Goal: Transaction & Acquisition: Book appointment/travel/reservation

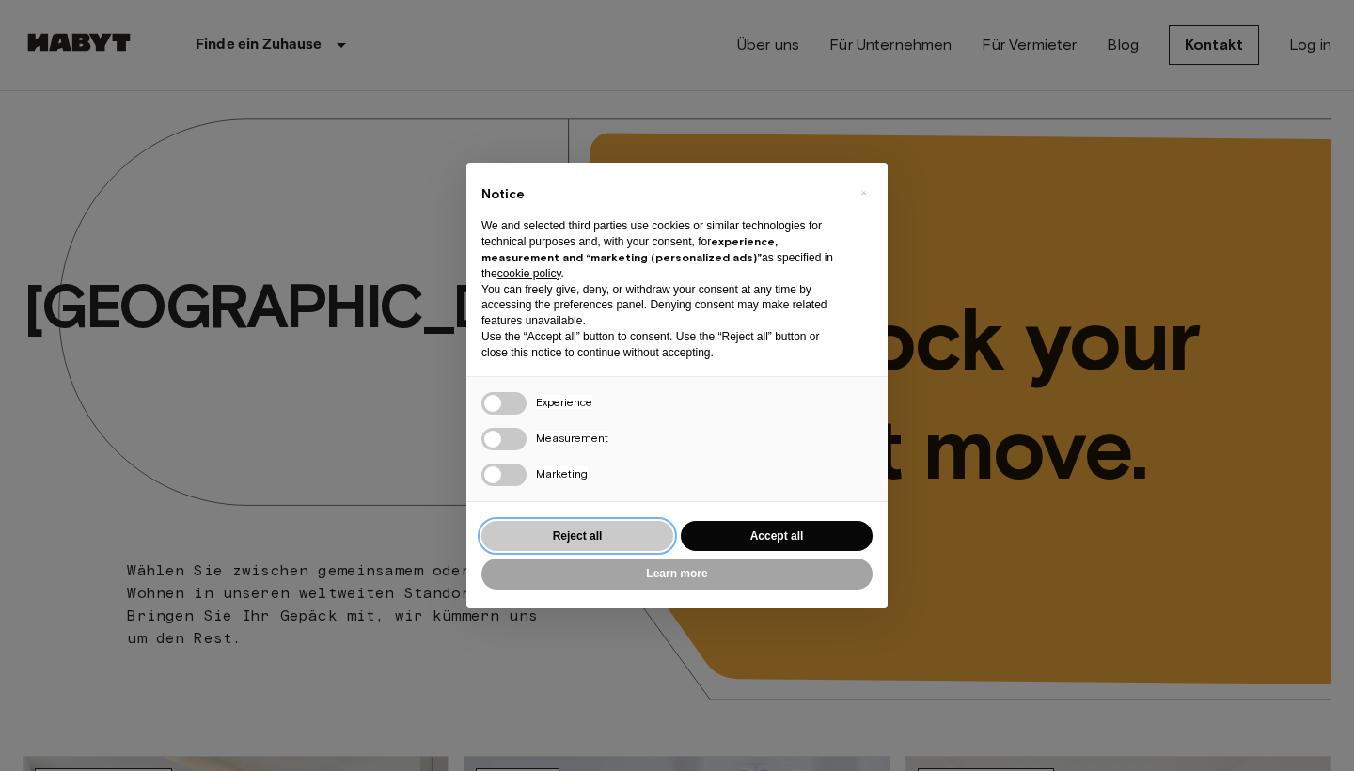
click at [639, 541] on button "Reject all" at bounding box center [577, 536] width 192 height 31
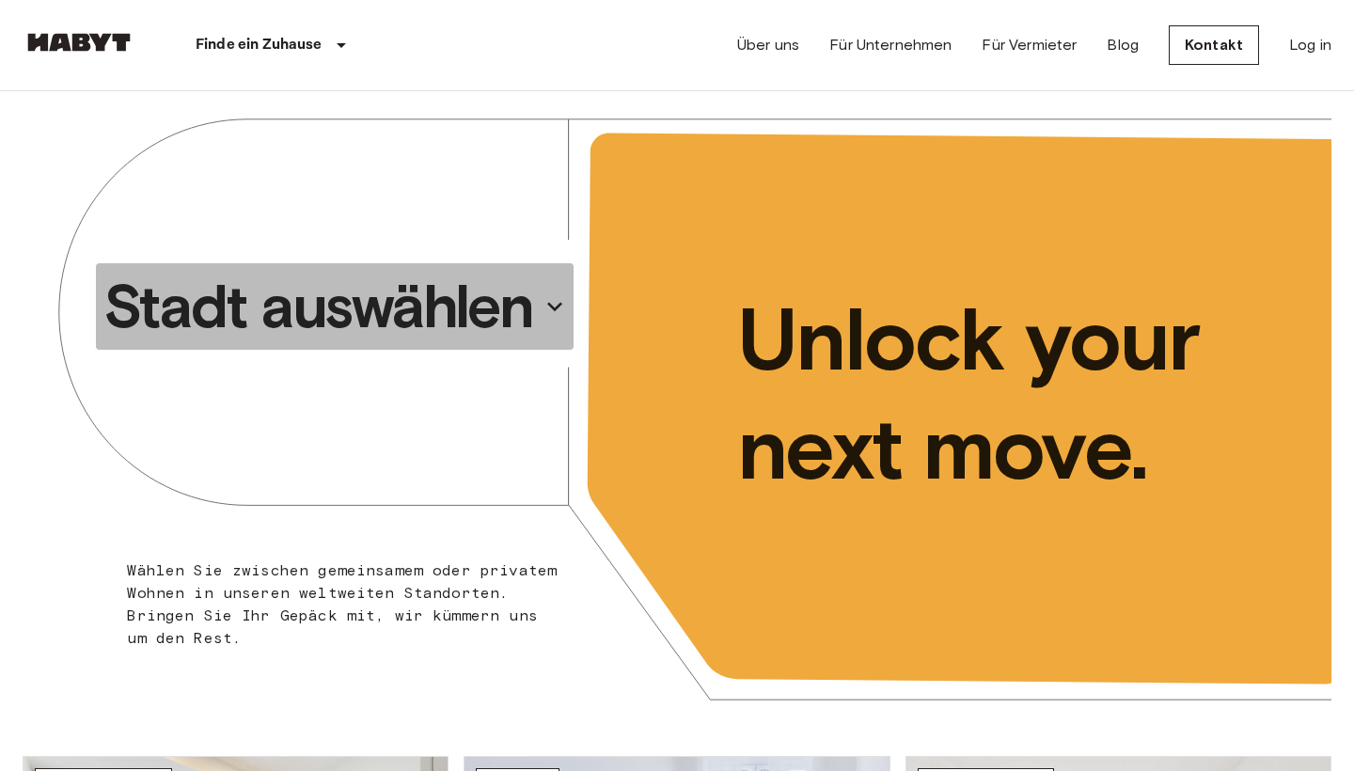
click at [420, 307] on p "Stadt auswählen" at bounding box center [318, 306] width 430 height 75
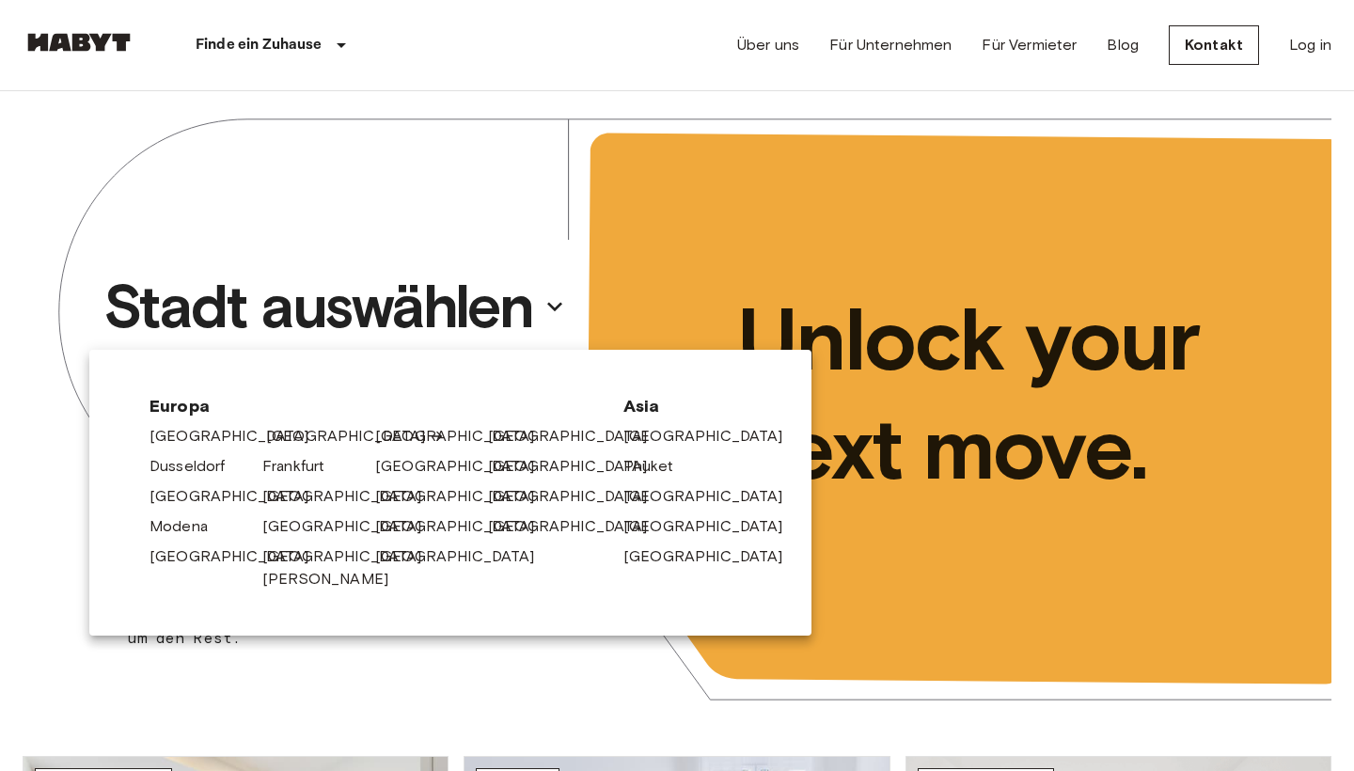
click at [295, 435] on link "[GEOGRAPHIC_DATA]" at bounding box center [355, 436] width 179 height 23
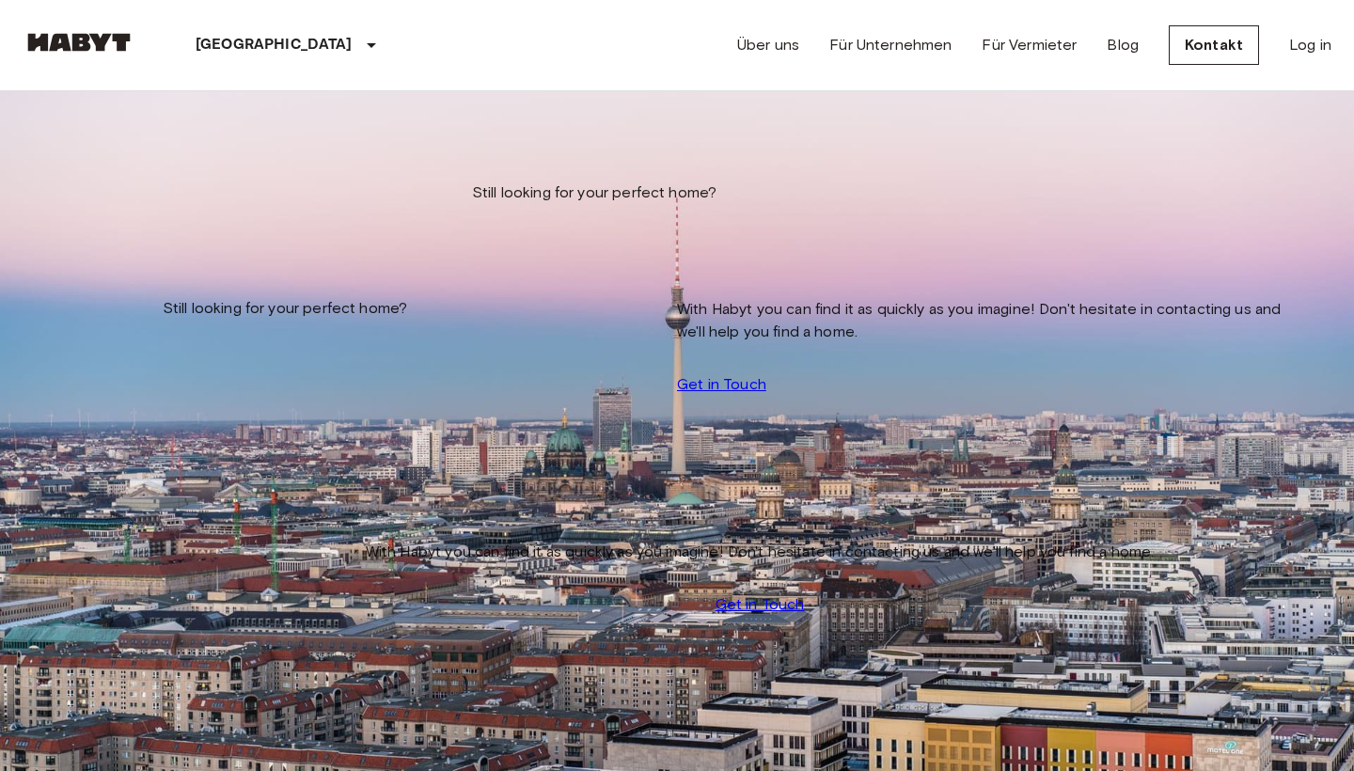
click at [156, 181] on input "Move-in date" at bounding box center [89, 190] width 133 height 19
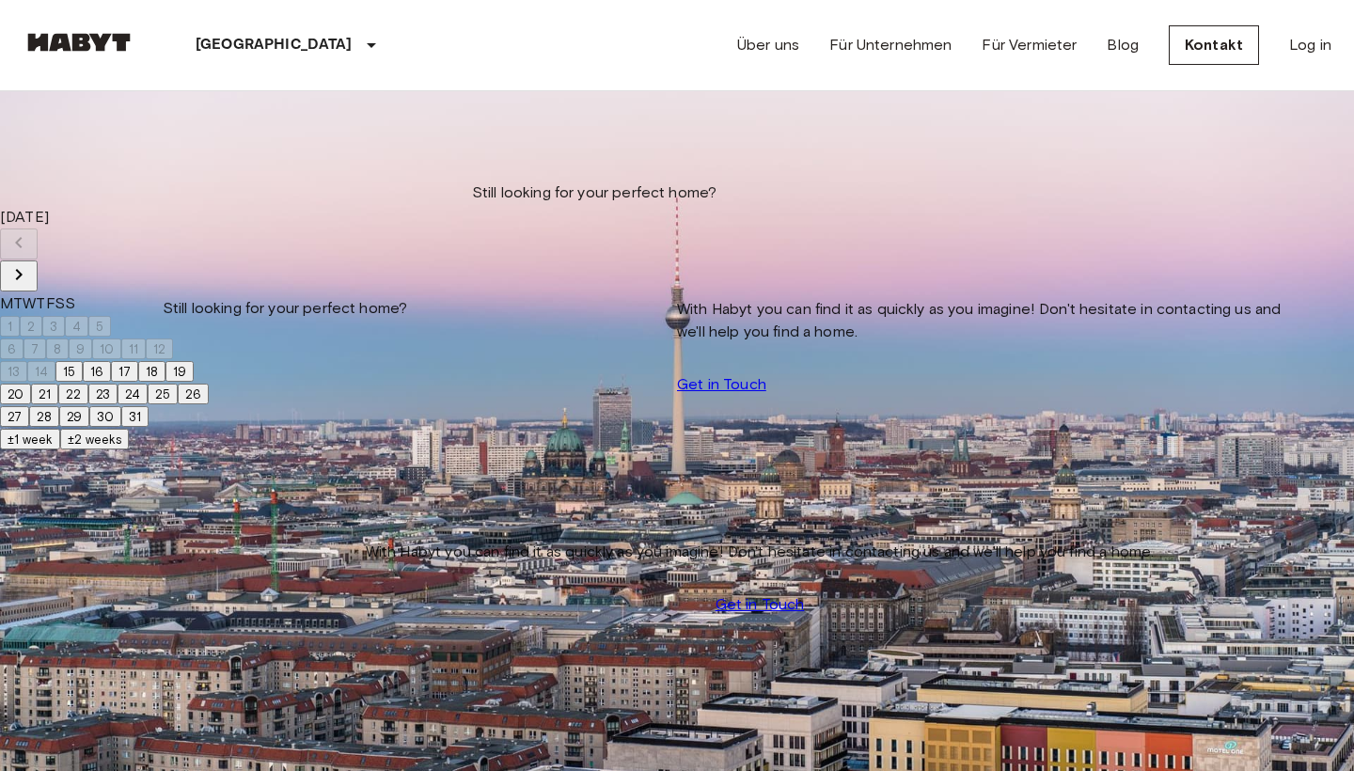
click at [30, 263] on icon "Next month" at bounding box center [19, 274] width 23 height 23
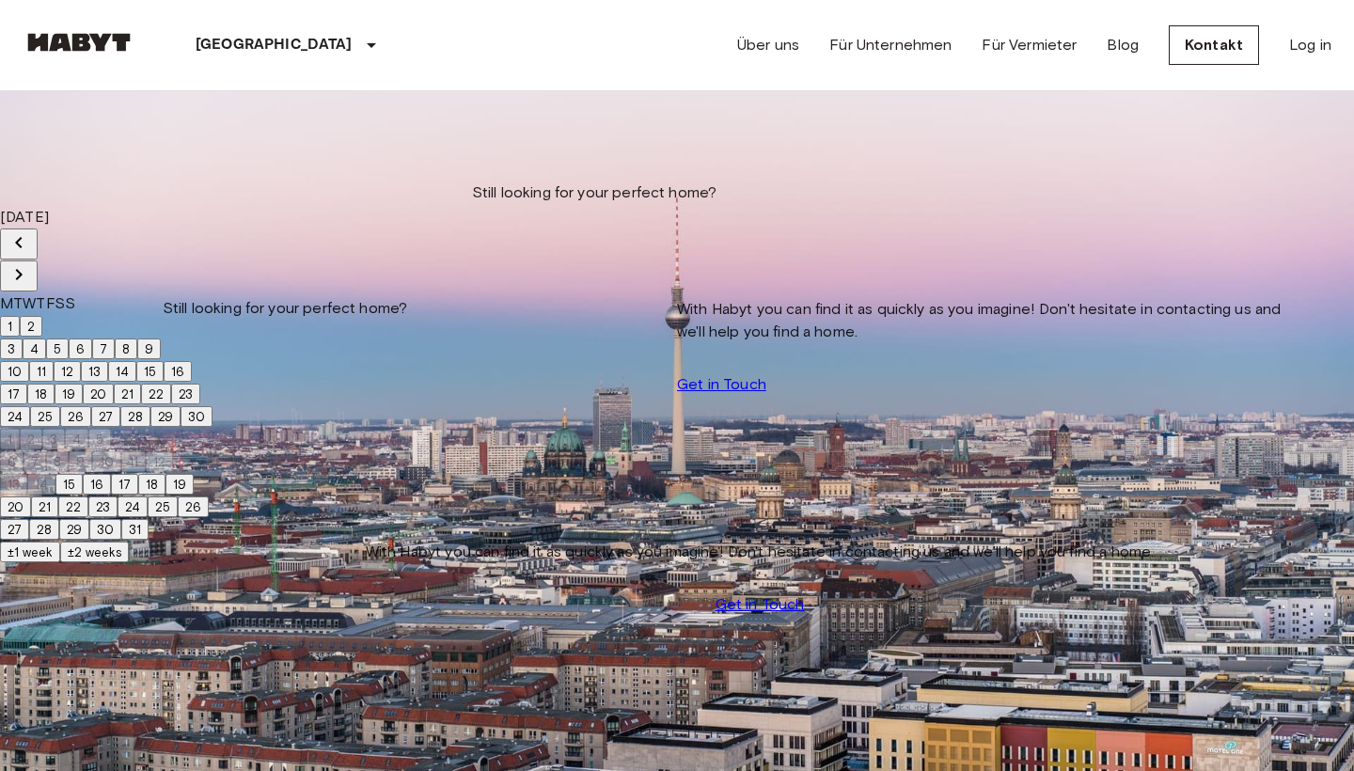
click at [30, 263] on icon "Next month" at bounding box center [19, 274] width 23 height 23
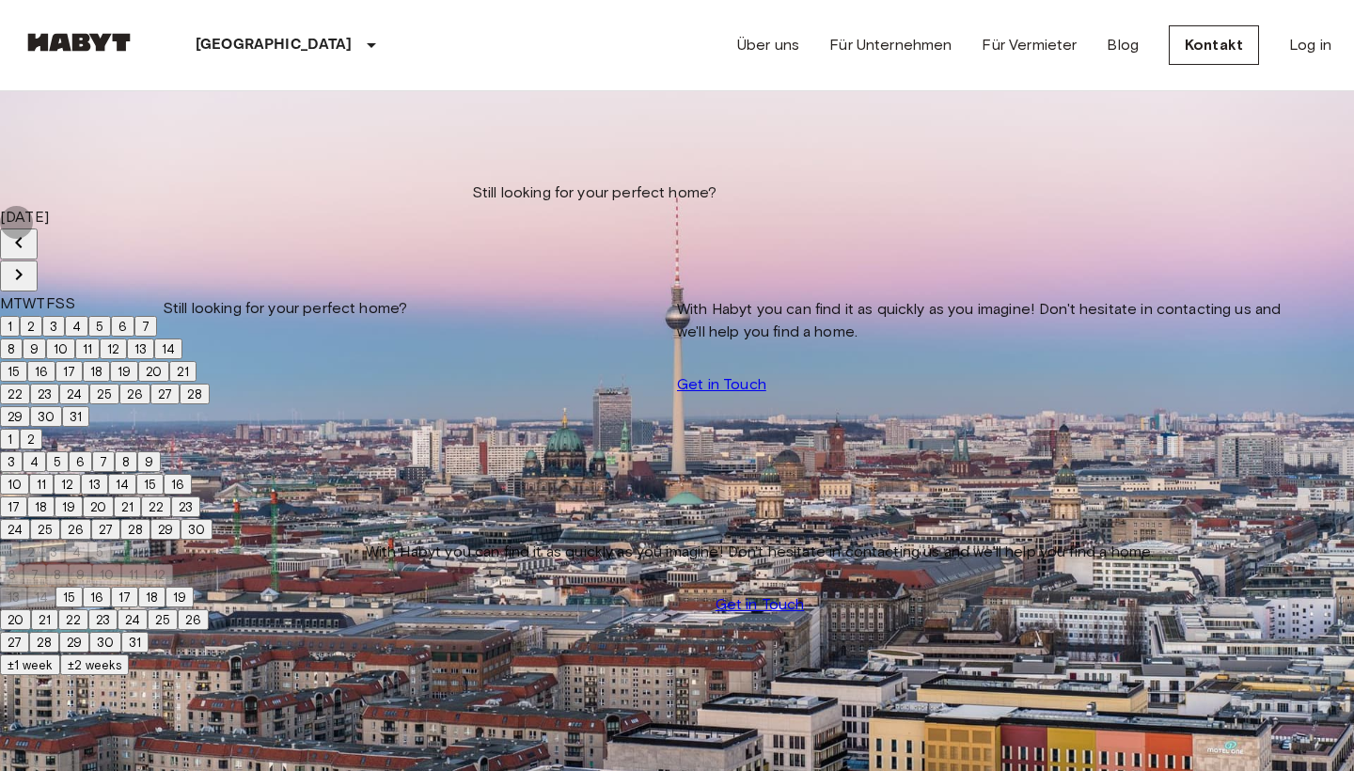
click at [30, 263] on icon "Next month" at bounding box center [19, 274] width 23 height 23
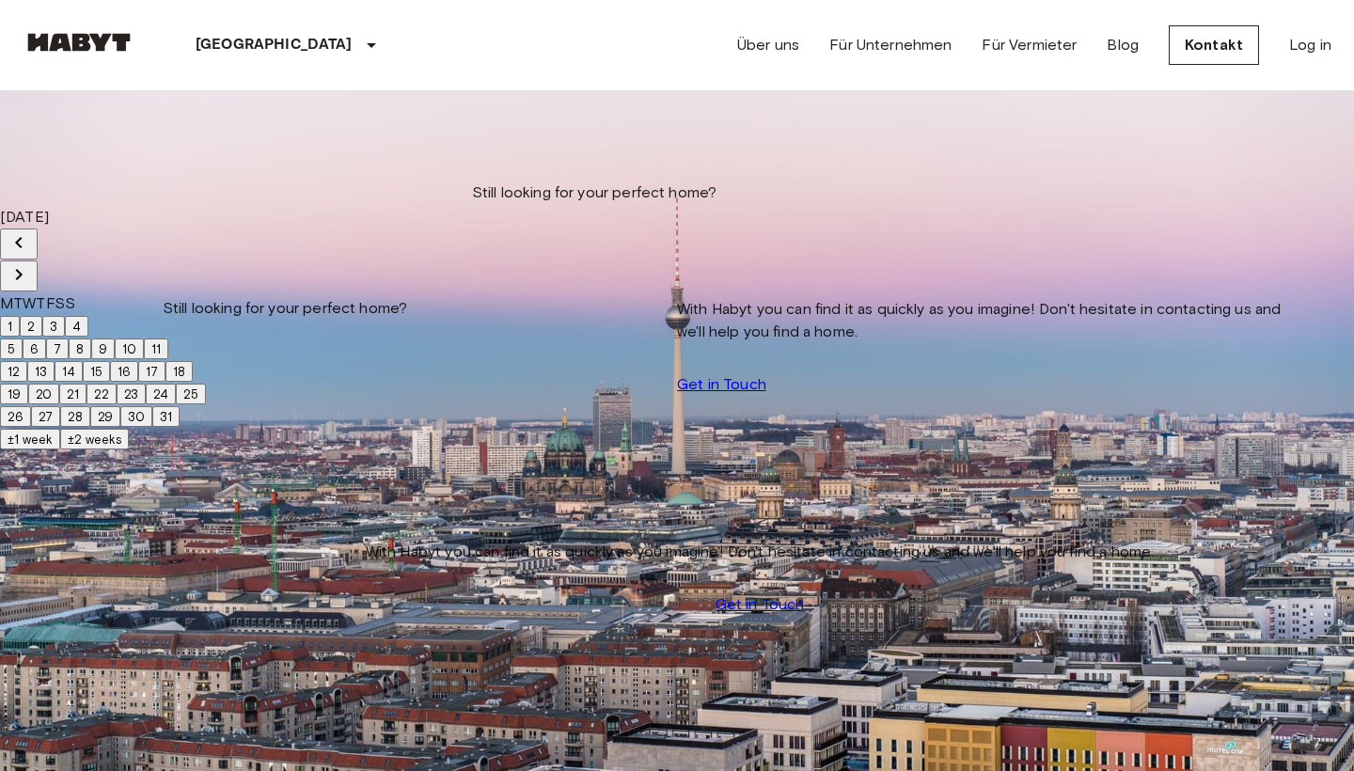
click at [20, 316] on button "1" at bounding box center [10, 326] width 20 height 21
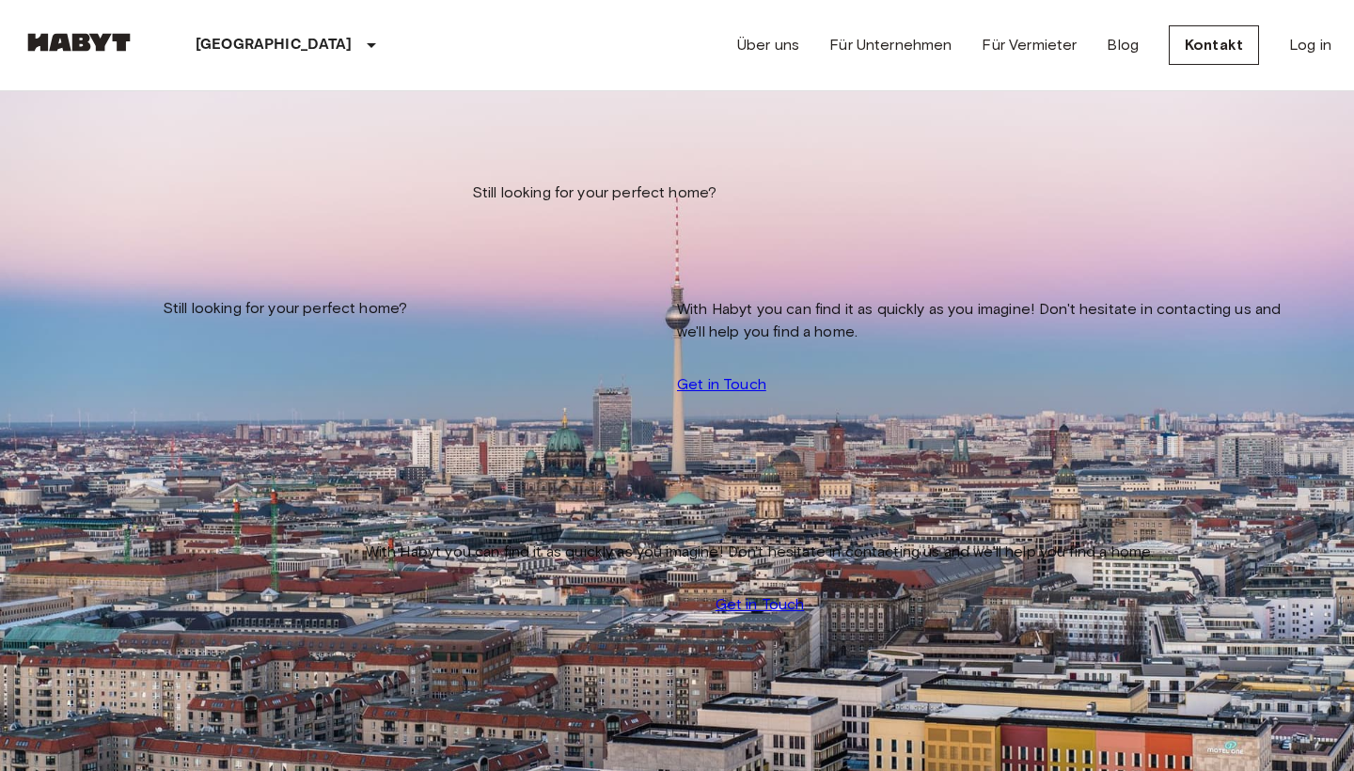
type input "**********"
click at [502, 388] on div at bounding box center [677, 385] width 1354 height 771
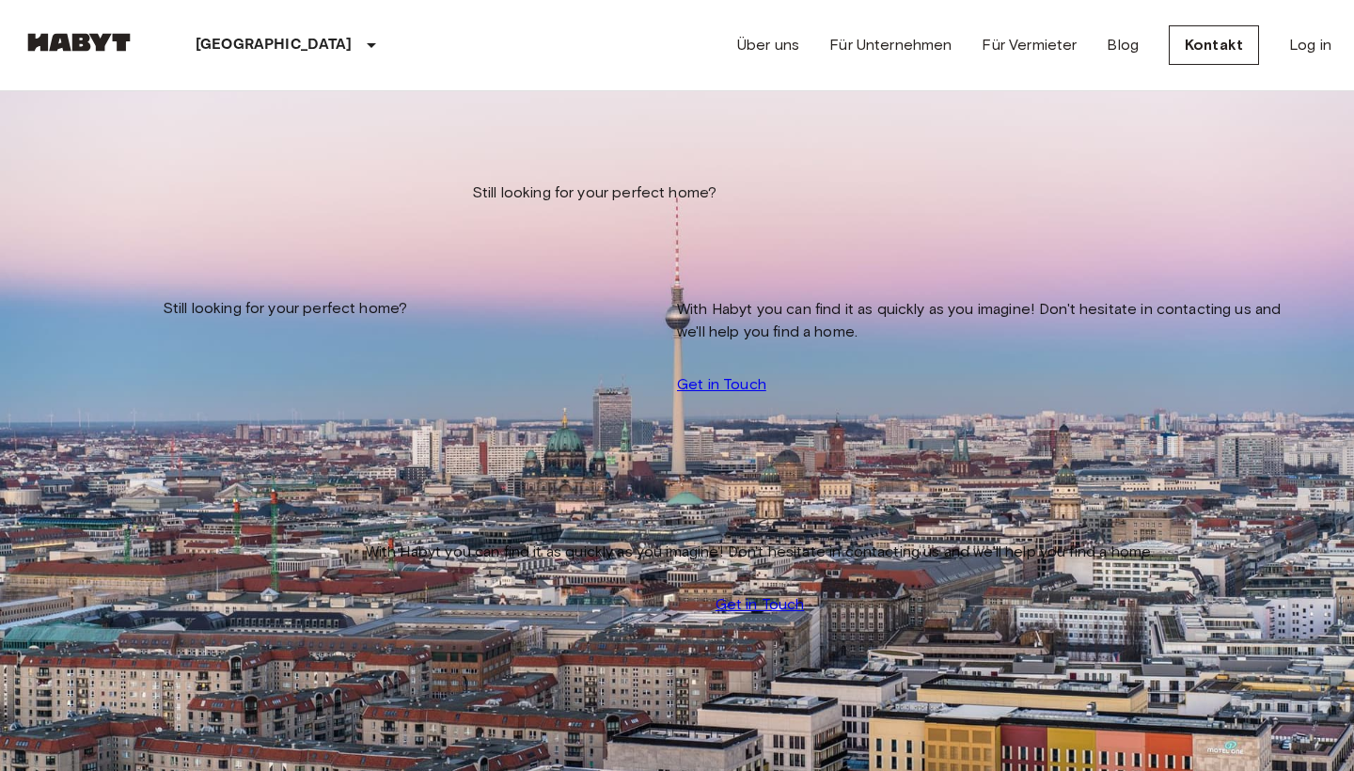
click at [363, 208] on div "**********" at bounding box center [677, 209] width 1309 height 237
click at [657, 505] on div at bounding box center [677, 385] width 1354 height 771
